Goal: Task Accomplishment & Management: Complete application form

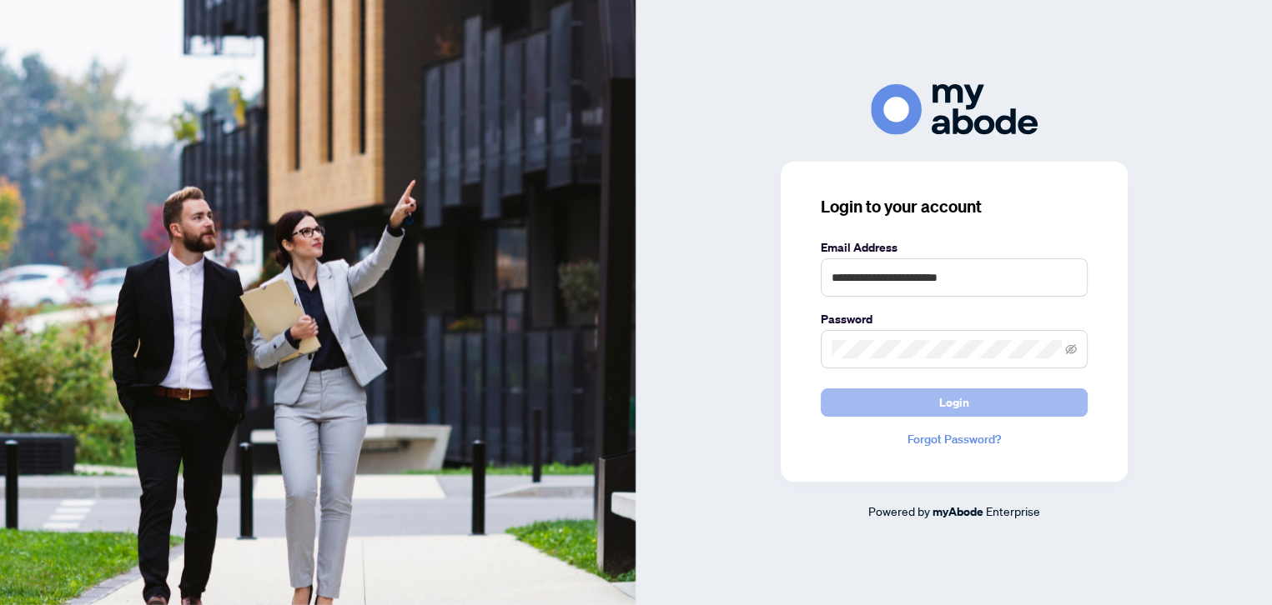
click at [955, 404] on span "Login" at bounding box center [954, 402] width 30 height 27
click at [1072, 353] on icon "eye-invisible" at bounding box center [1071, 350] width 12 height 12
click at [917, 401] on button "Login" at bounding box center [954, 403] width 267 height 28
click at [922, 400] on button "Login" at bounding box center [954, 403] width 267 height 28
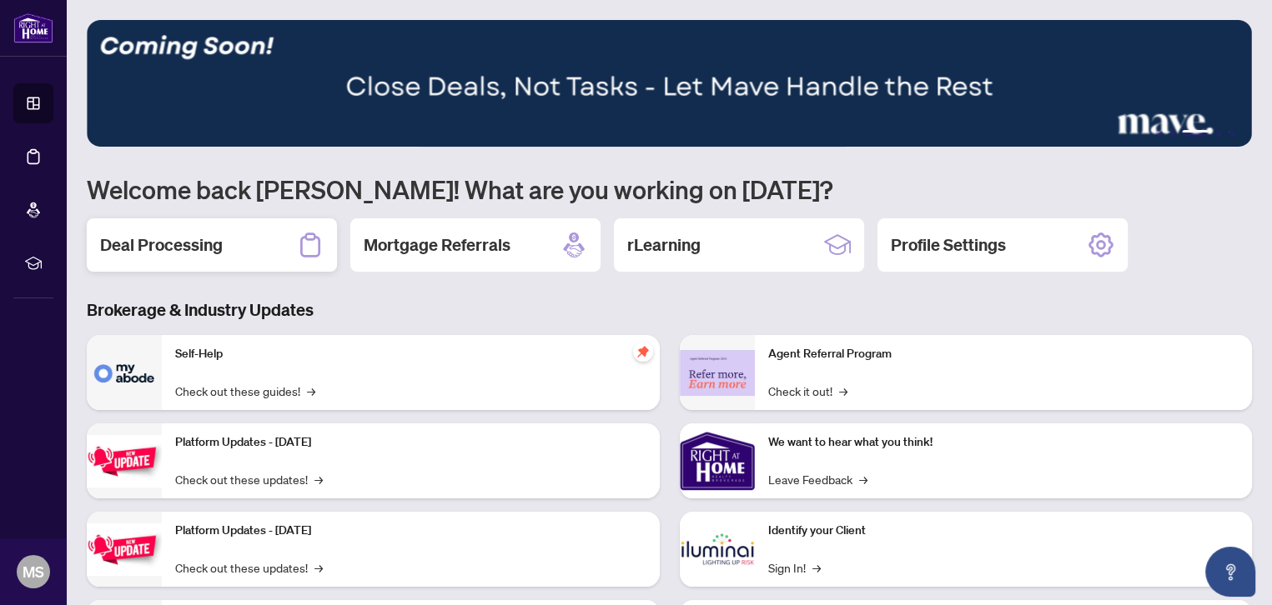
click at [148, 240] on h2 "Deal Processing" at bounding box center [161, 245] width 123 height 23
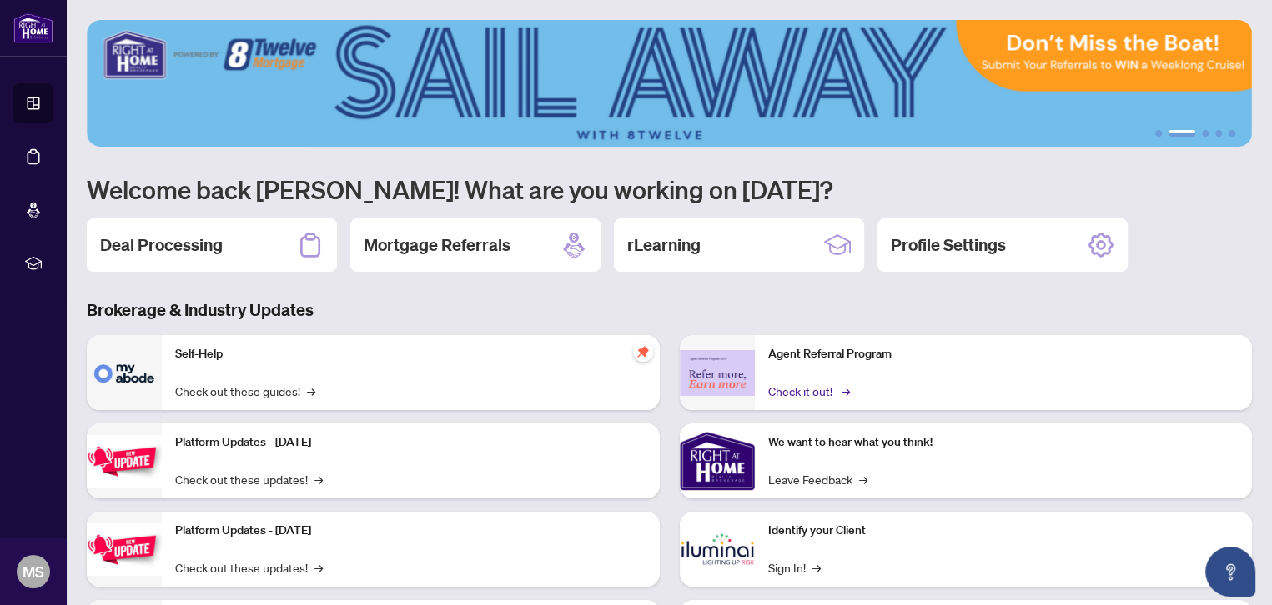
click at [816, 383] on link "Check it out! →" at bounding box center [807, 391] width 79 height 18
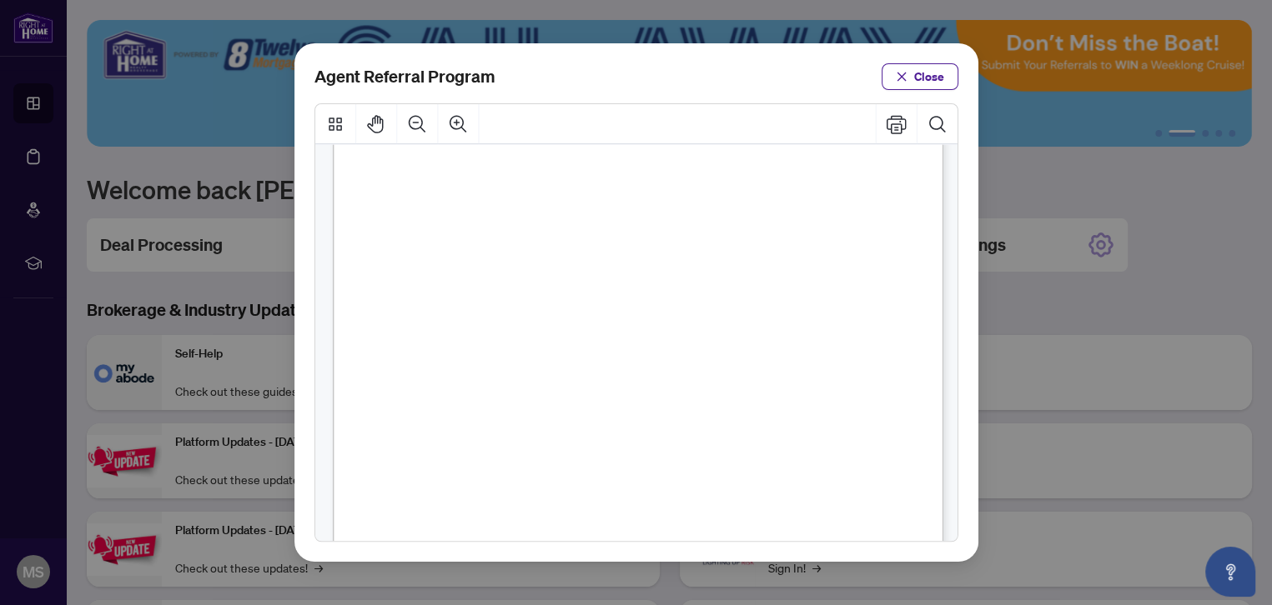
scroll to position [425, 0]
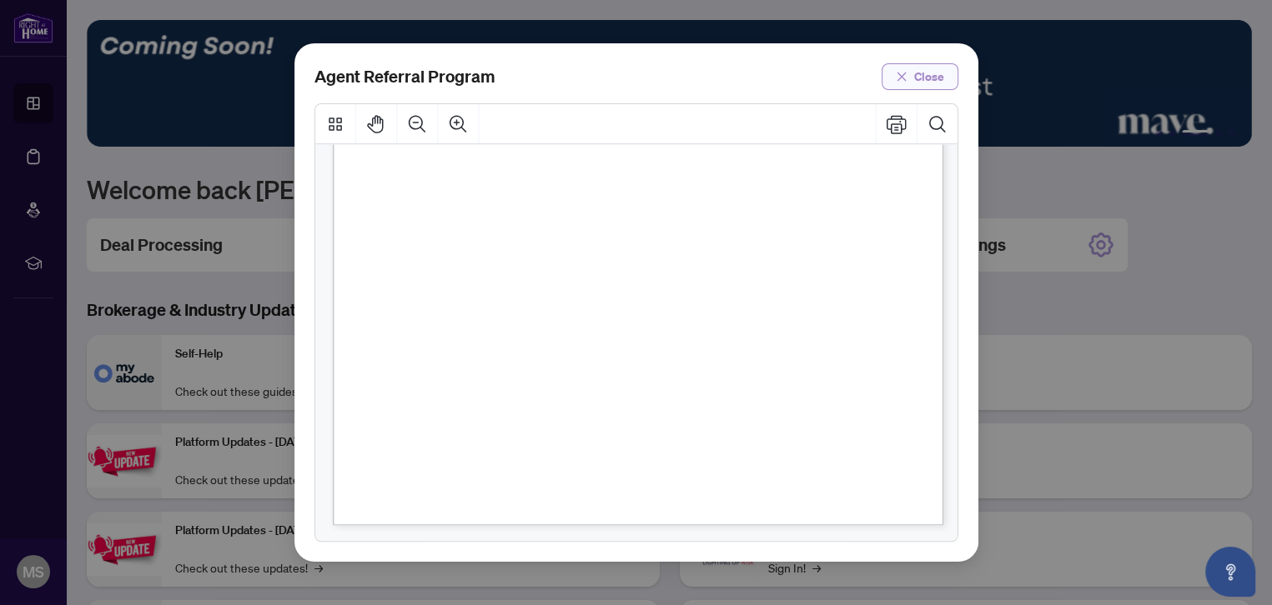
click at [901, 75] on icon "close" at bounding box center [902, 77] width 12 height 12
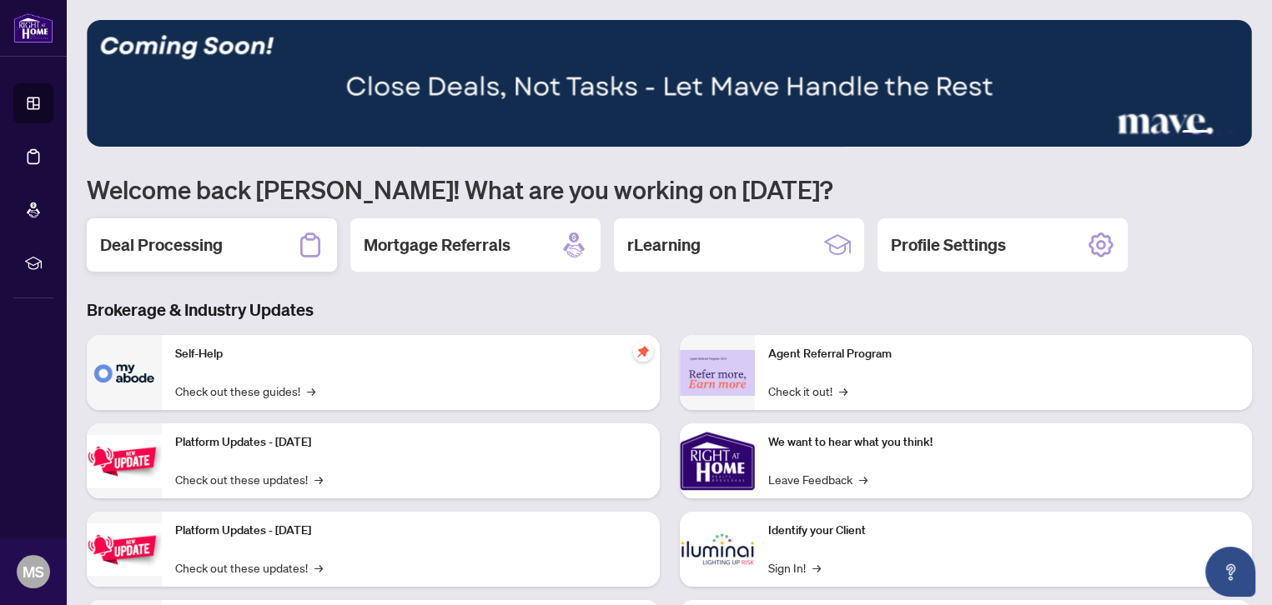
click at [161, 253] on h2 "Deal Processing" at bounding box center [161, 245] width 123 height 23
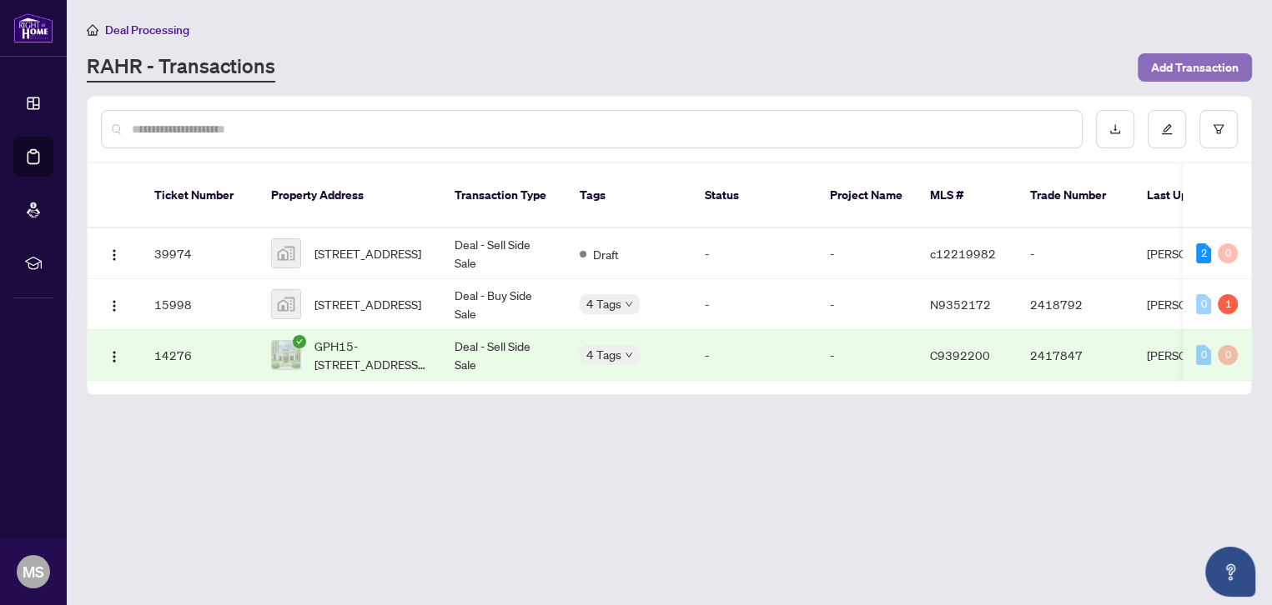
click at [1178, 69] on span "Add Transaction" at bounding box center [1195, 67] width 88 height 27
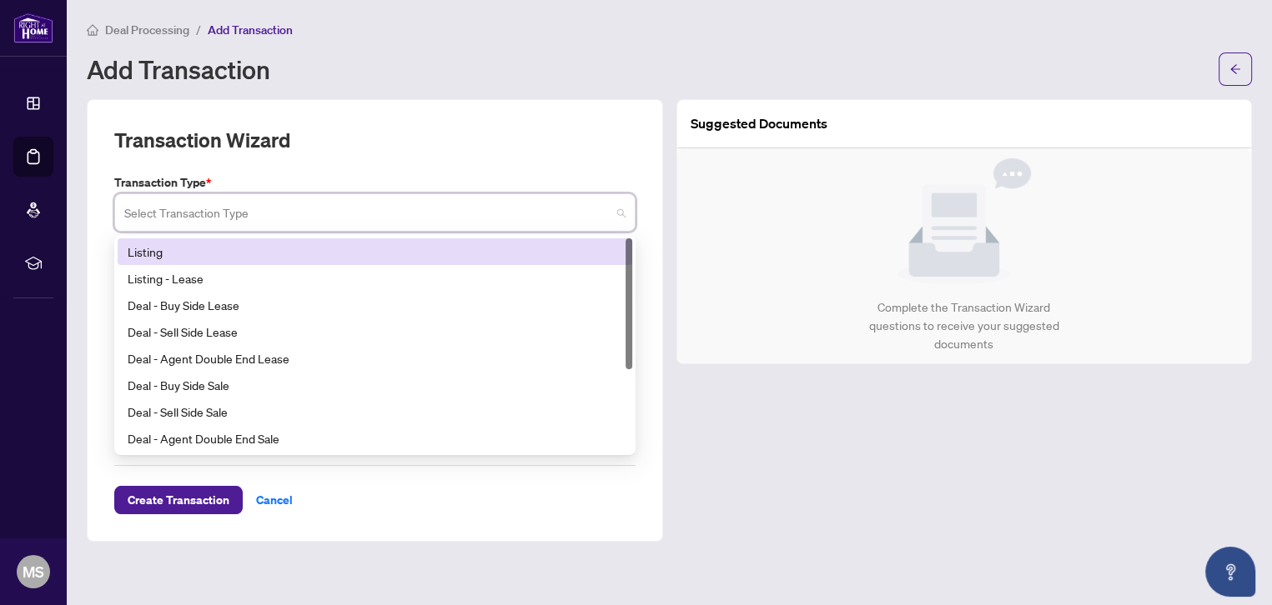
click at [294, 211] on input "search" at bounding box center [367, 215] width 486 height 37
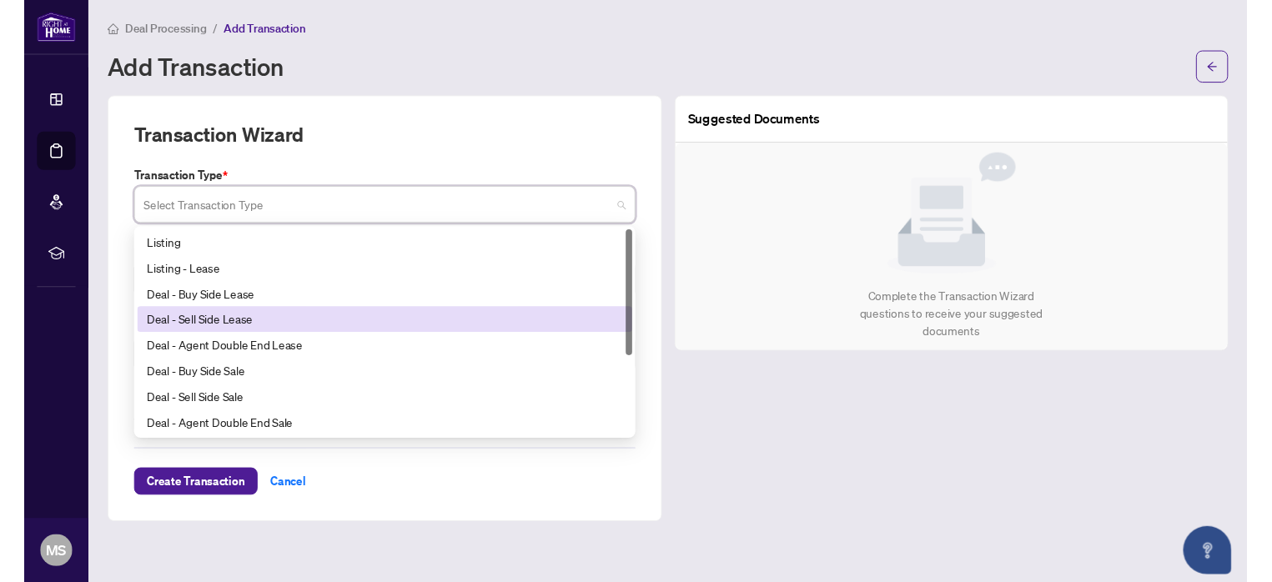
scroll to position [133, 0]
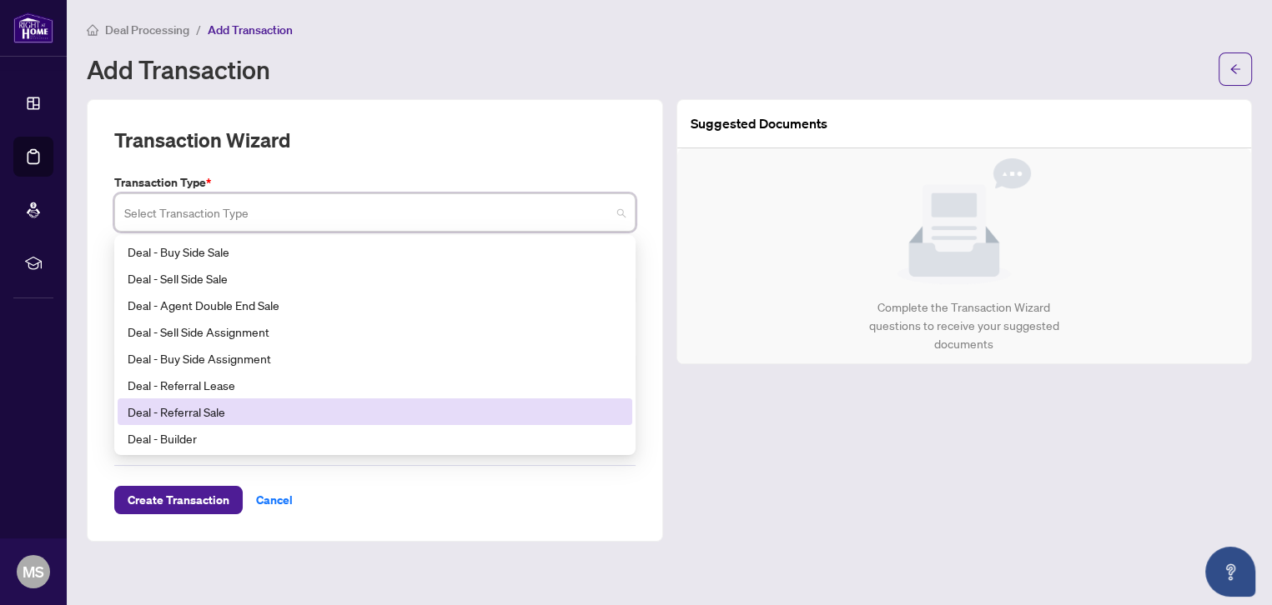
click at [247, 415] on div "Deal - Referral Sale" at bounding box center [375, 412] width 495 height 18
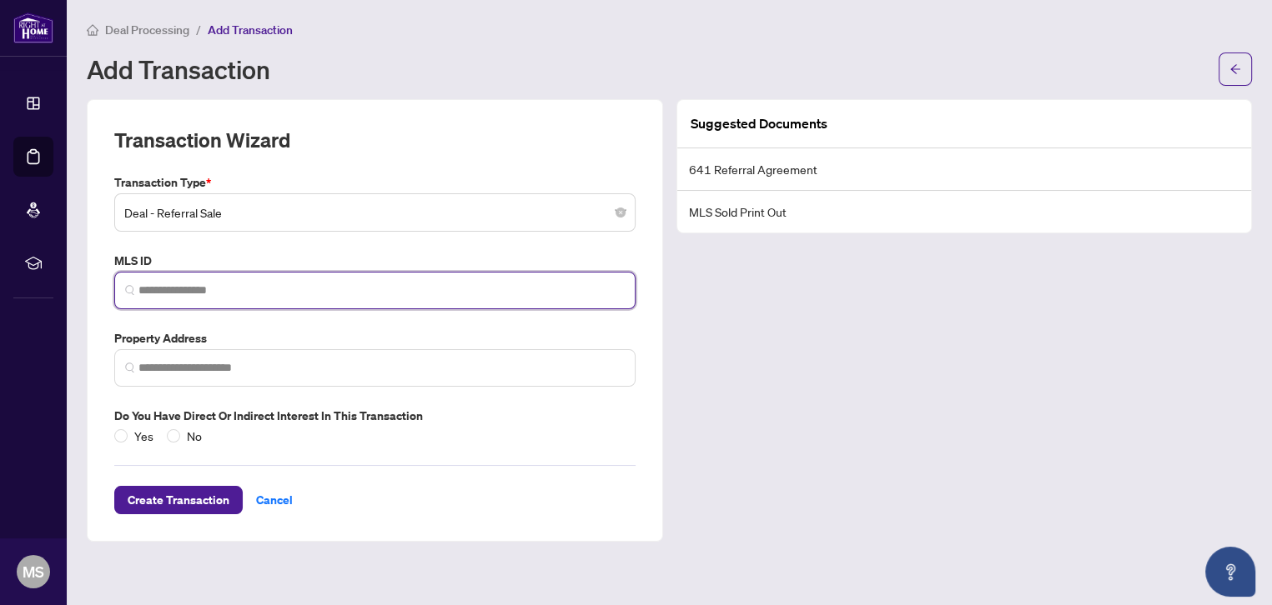
click at [183, 292] on input "search" at bounding box center [381, 291] width 486 height 18
